Goal: Information Seeking & Learning: Learn about a topic

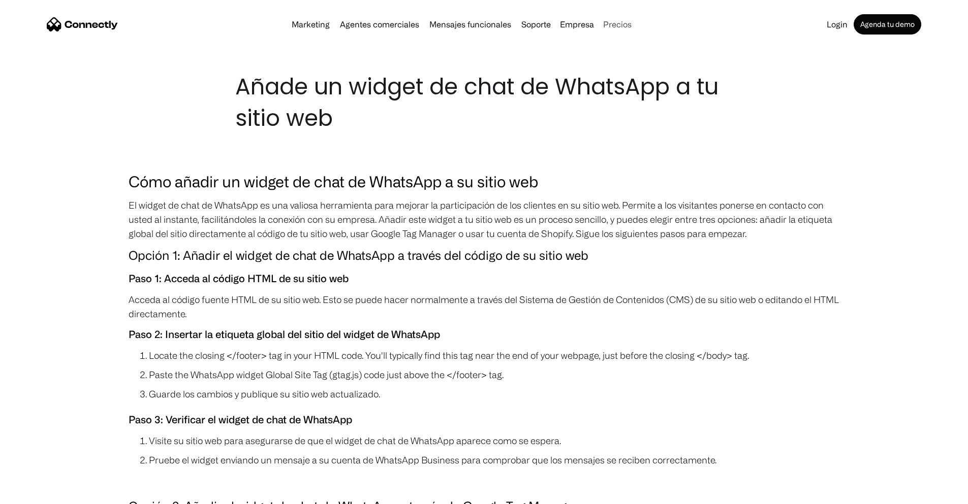
click at [633, 28] on link "Precios" at bounding box center [617, 24] width 37 height 8
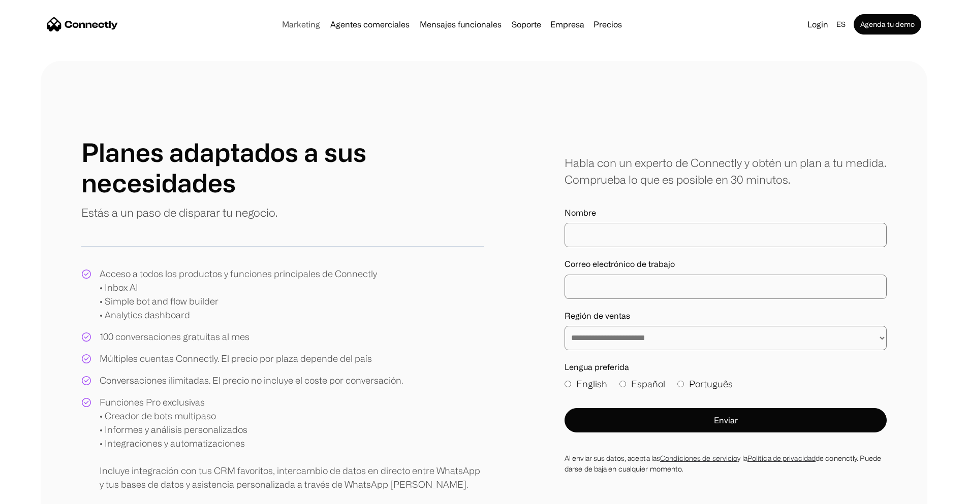
click at [280, 28] on link "Marketing" at bounding box center [301, 24] width 46 height 8
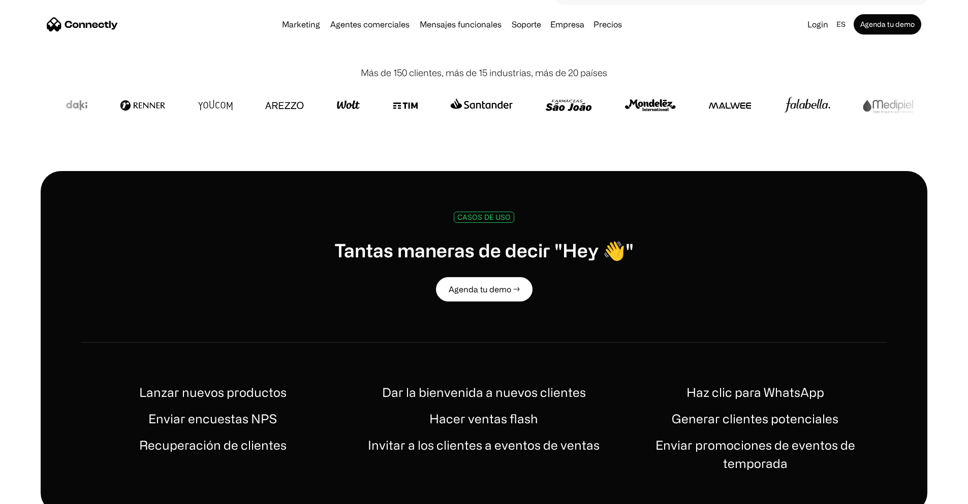
scroll to position [366, 0]
